Goal: Task Accomplishment & Management: Use online tool/utility

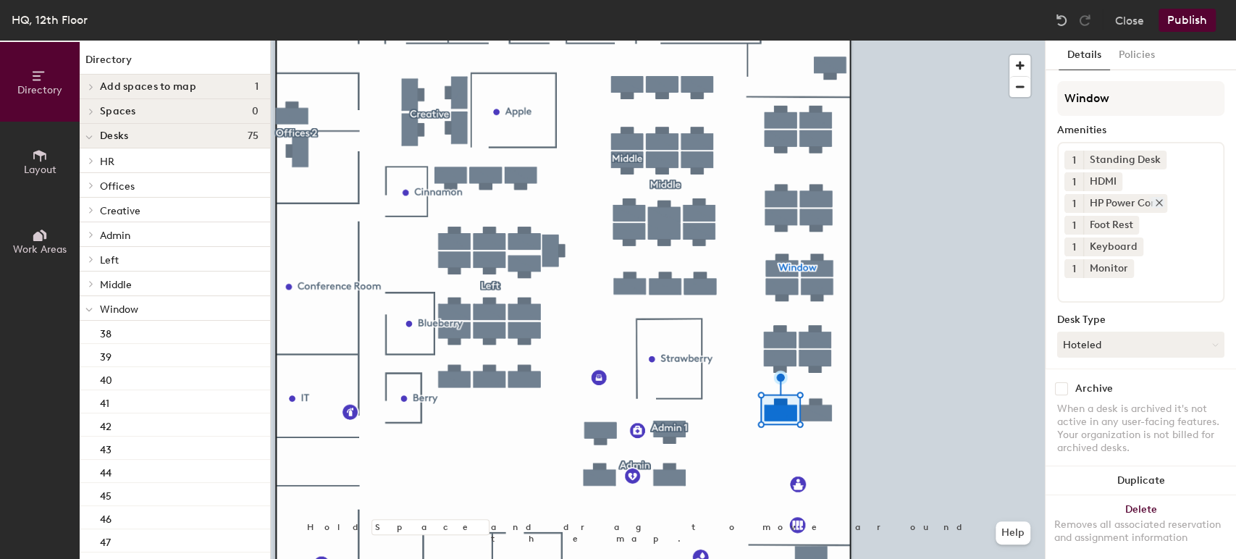
click at [1159, 203] on icon at bounding box center [1159, 203] width 6 height 6
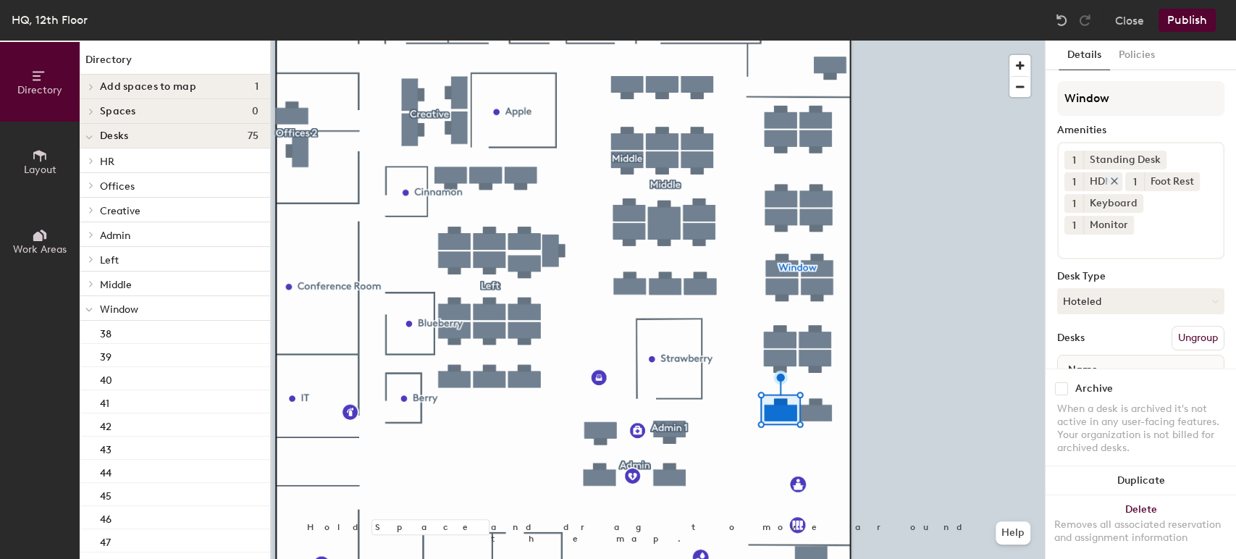
click at [1114, 179] on icon at bounding box center [1114, 181] width 10 height 10
click at [1170, 161] on div "1 Standing Desk 1 Foot Rest 1 Keyboard 1 Monitor" at bounding box center [1140, 200] width 167 height 117
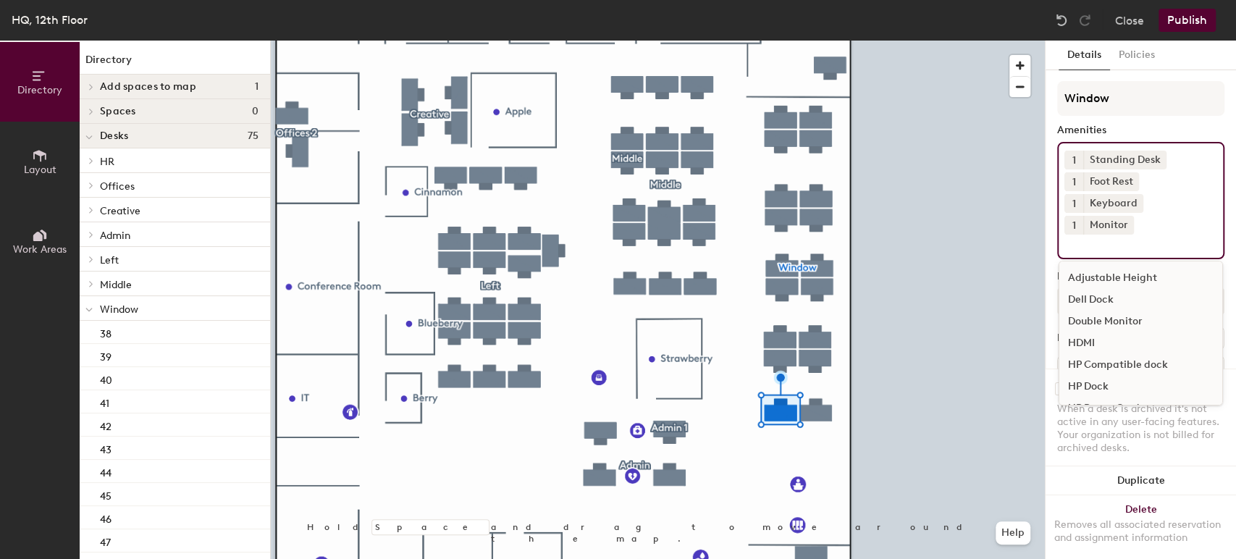
drag, startPoint x: 1171, startPoint y: 161, endPoint x: 1181, endPoint y: 163, distance: 10.4
click at [1175, 163] on div "1 Standing Desk 1 Foot Rest 1 Keyboard 1 Monitor Adjustable Height Dell Dock Do…" at bounding box center [1140, 200] width 167 height 117
click at [1103, 246] on input at bounding box center [1129, 243] width 130 height 17
type input "dock"
click at [1106, 318] on div "HP Dock" at bounding box center [1140, 322] width 163 height 22
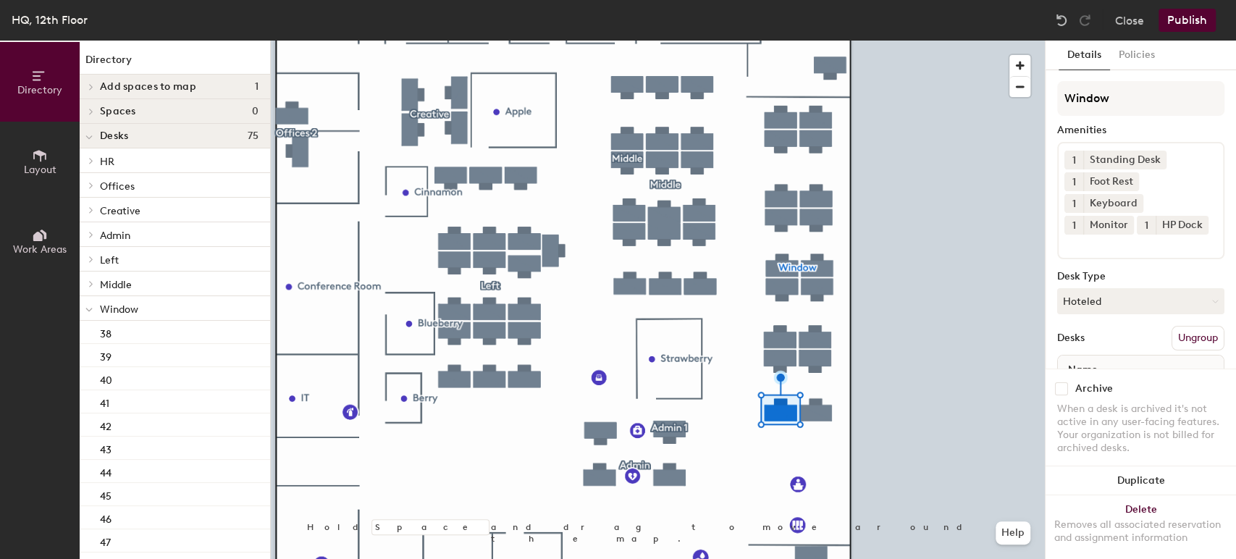
click at [919, 41] on div at bounding box center [658, 41] width 774 height 0
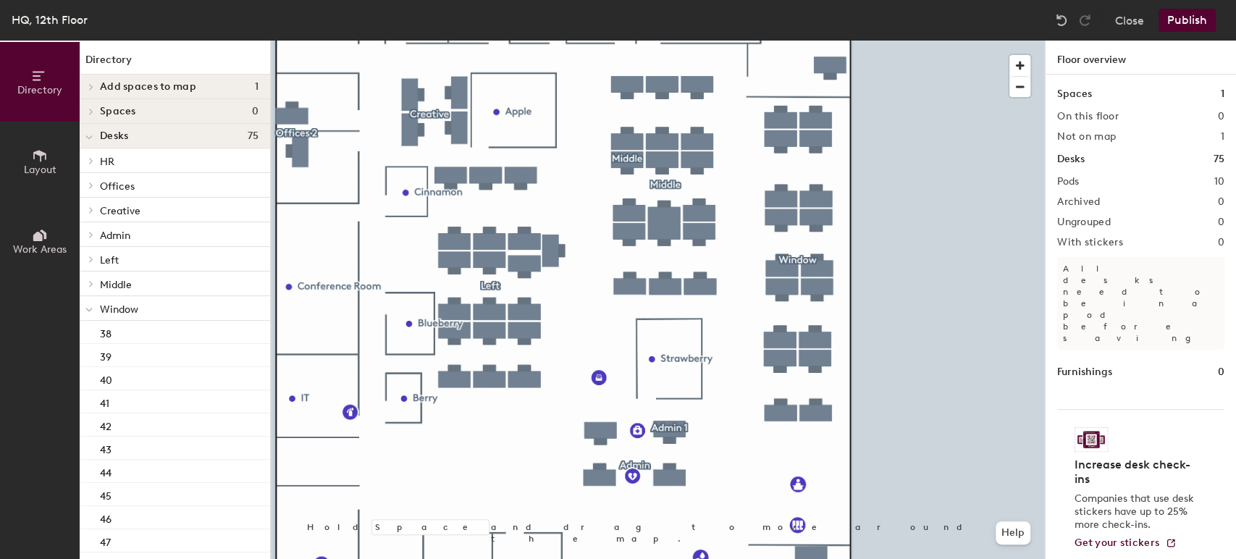
click at [1190, 20] on button "Publish" at bounding box center [1186, 20] width 57 height 23
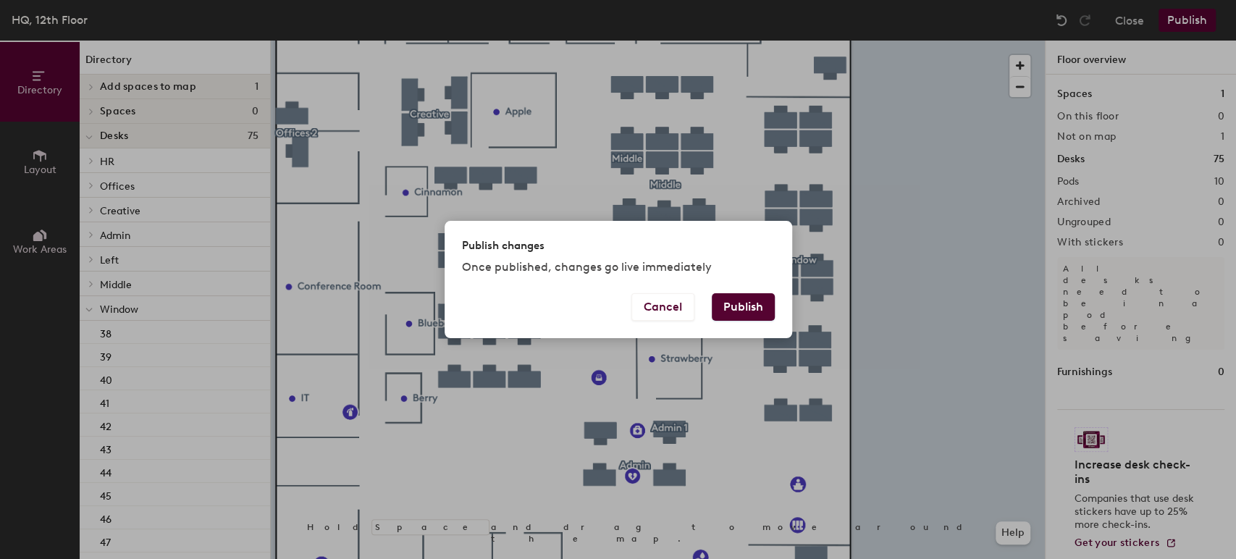
click at [741, 308] on button "Publish" at bounding box center [743, 307] width 63 height 28
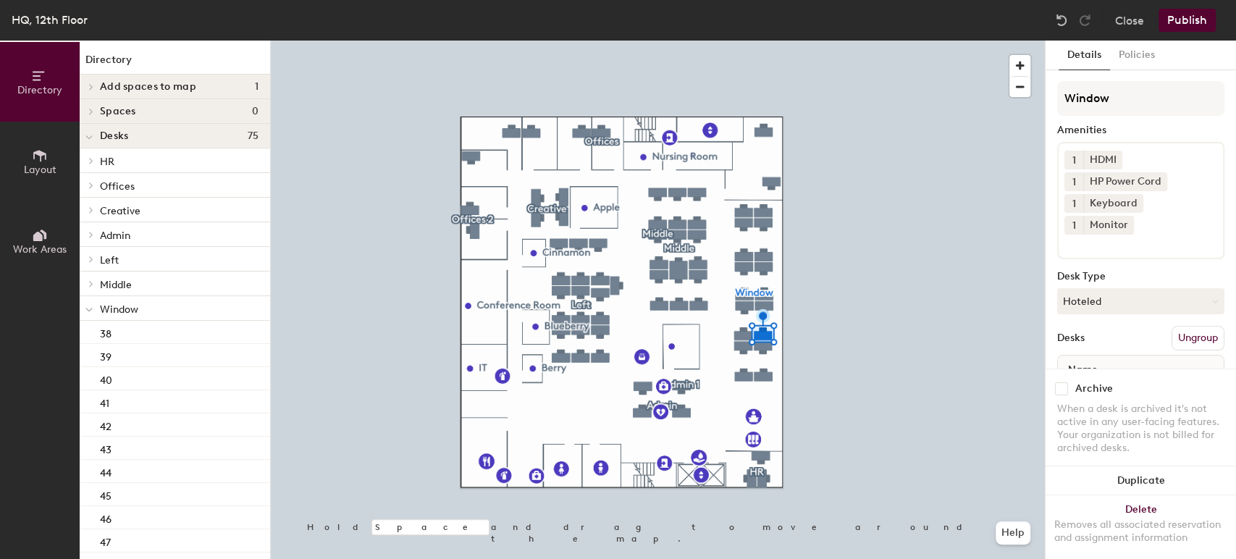
click at [1133, 224] on div "1 HDMI 1 HP Power Cord 1 Keyboard 1 Monitor" at bounding box center [1140, 200] width 167 height 117
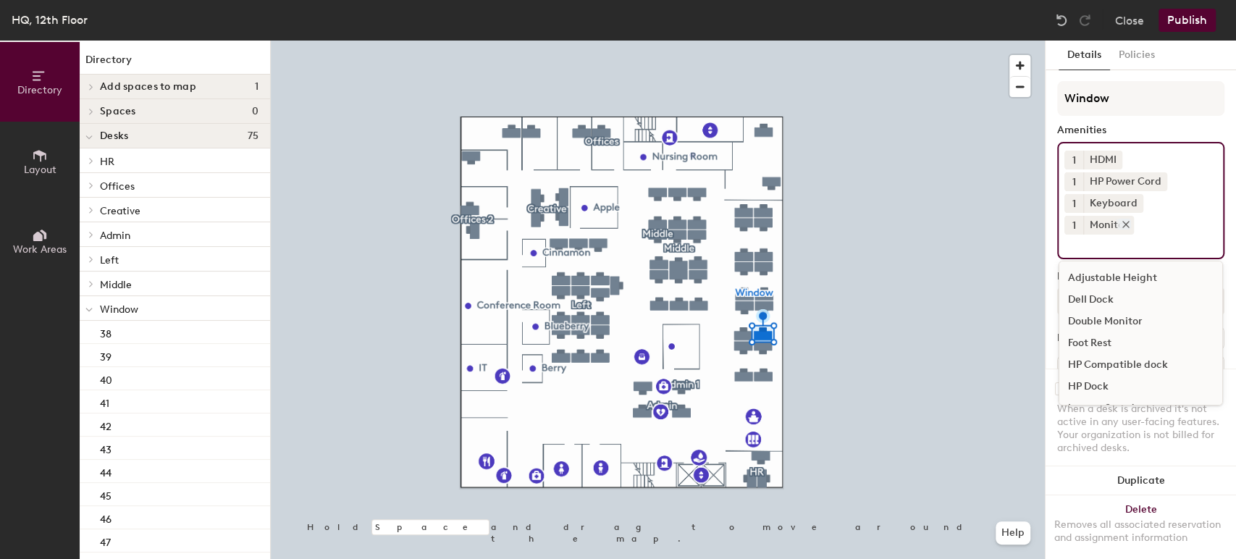
click at [1127, 224] on icon at bounding box center [1126, 224] width 10 height 10
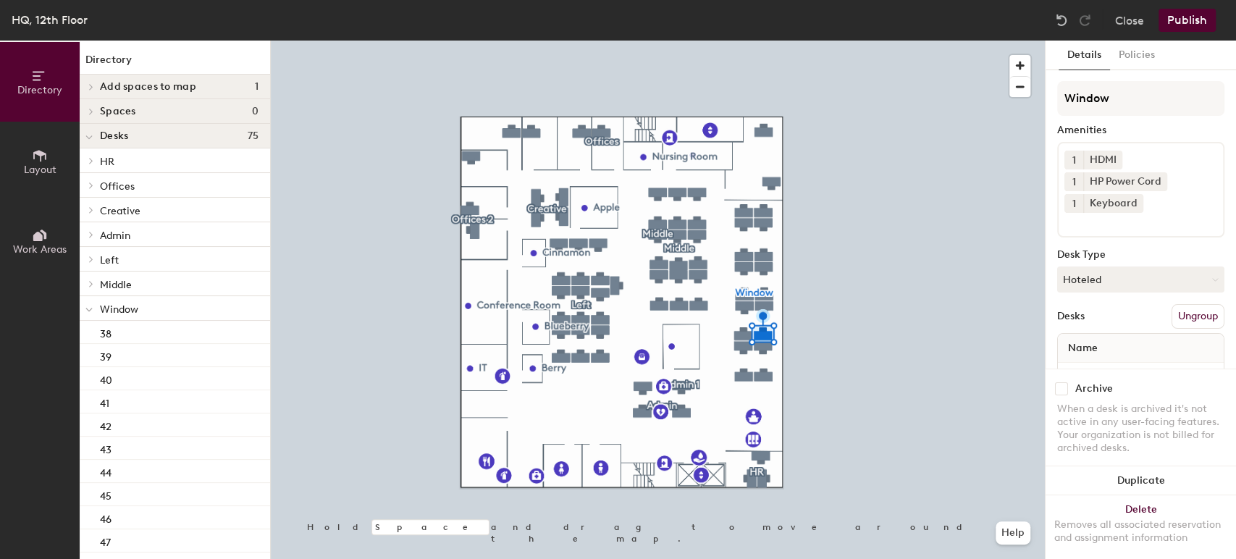
click at [1125, 224] on input at bounding box center [1129, 221] width 130 height 17
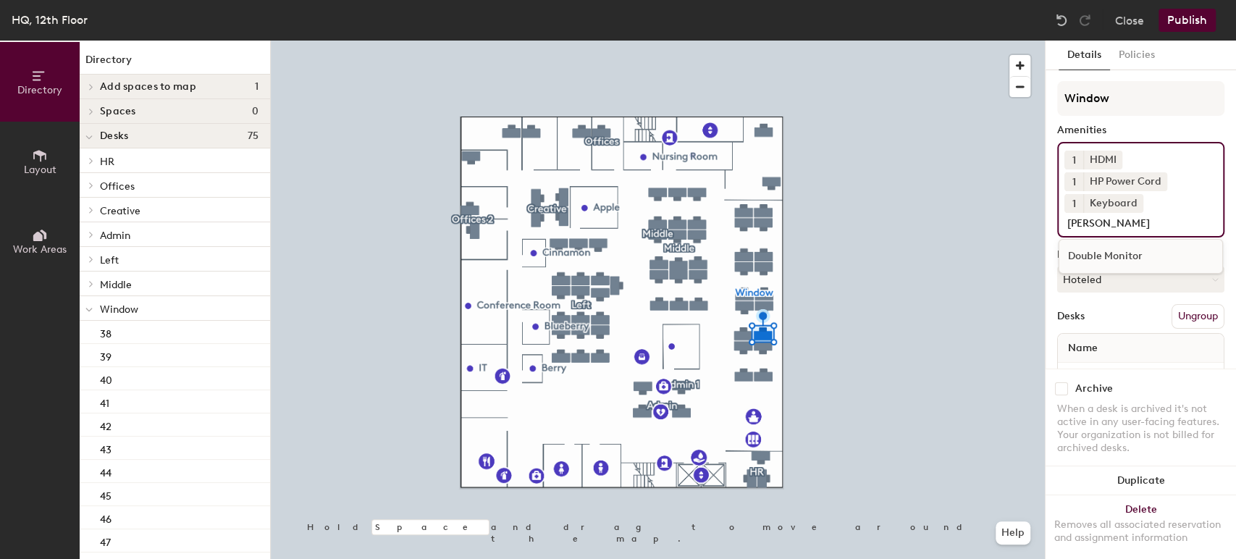
type input "doub"
click at [1088, 255] on div "Double Monitor" at bounding box center [1140, 256] width 163 height 22
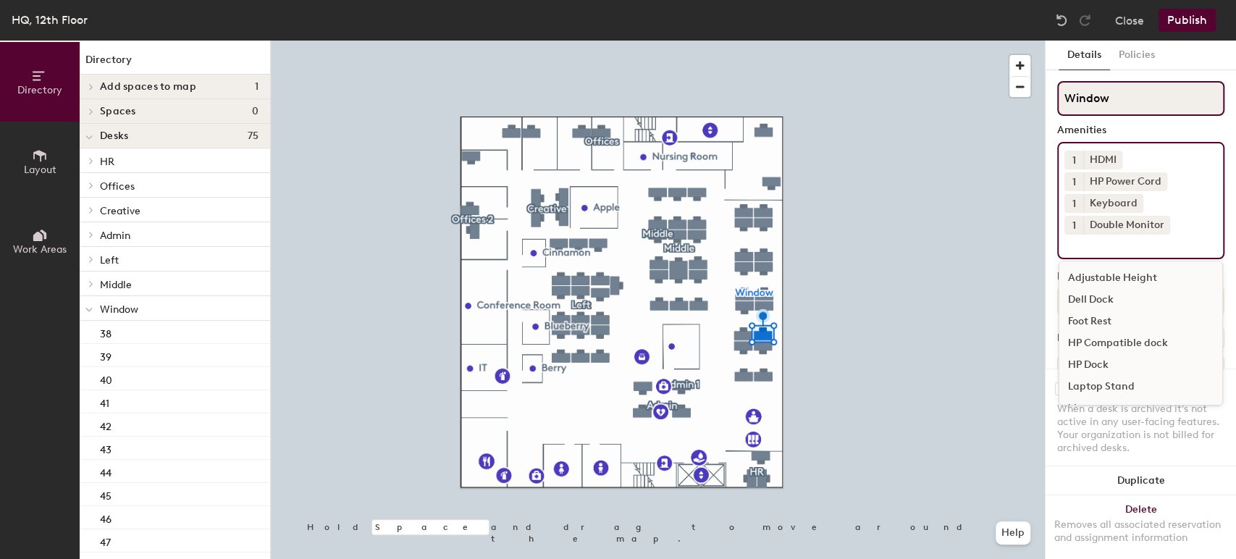
click at [1190, 86] on input "Window" at bounding box center [1140, 98] width 167 height 35
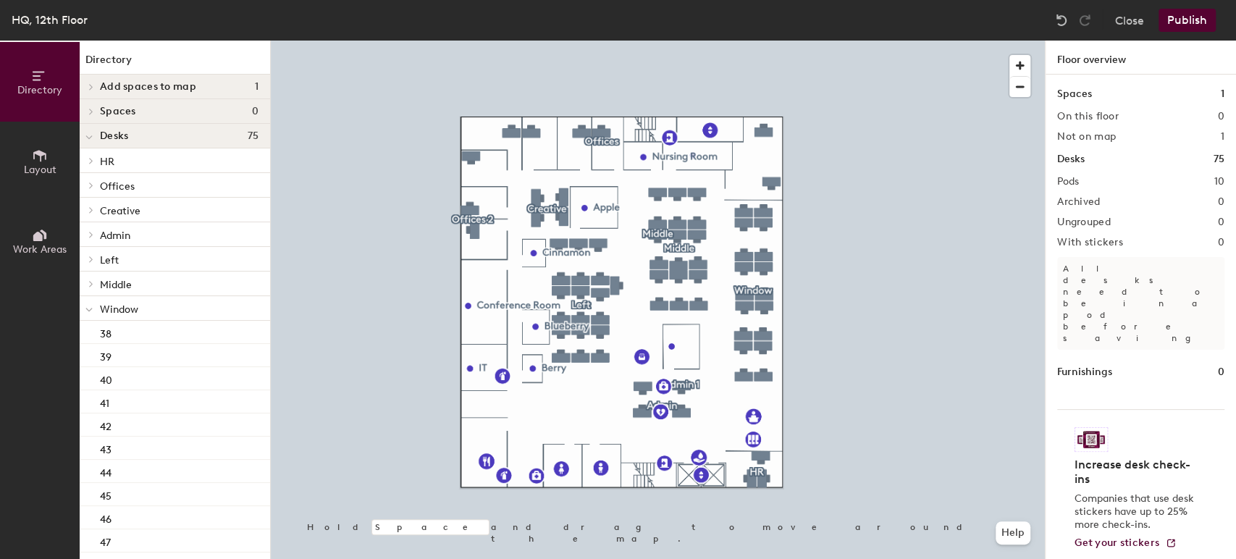
click at [1188, 19] on button "Publish" at bounding box center [1186, 20] width 57 height 23
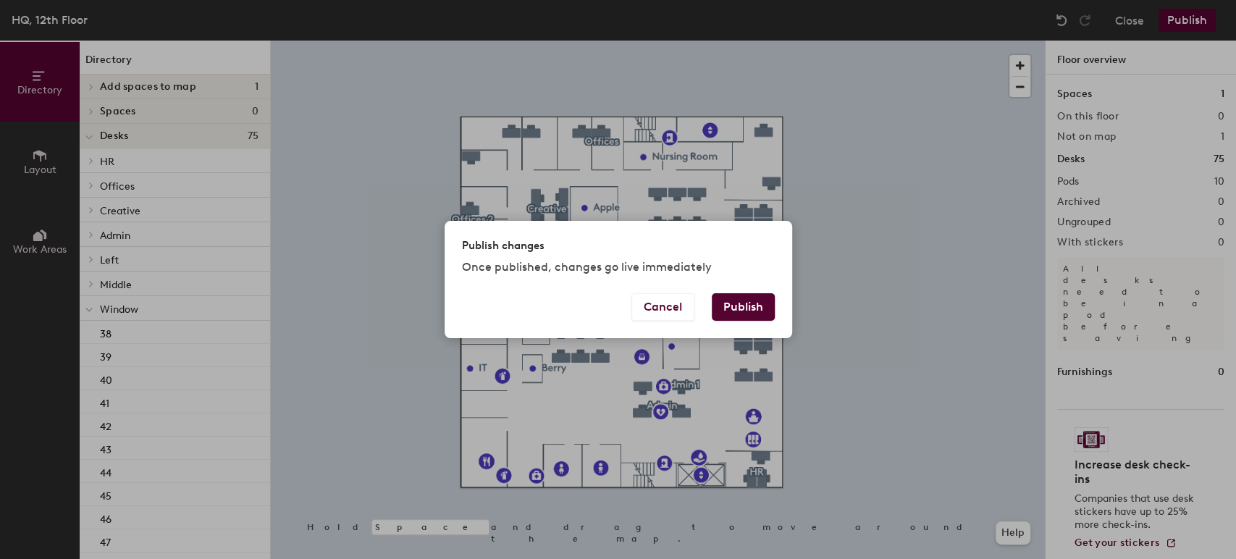
click at [756, 303] on button "Publish" at bounding box center [743, 307] width 63 height 28
